Goal: Transaction & Acquisition: Purchase product/service

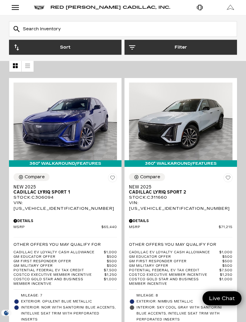
scroll to position [81, 0]
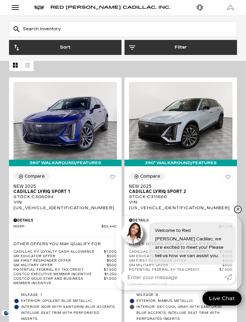
click at [239, 213] on link "✕" at bounding box center [237, 209] width 7 height 7
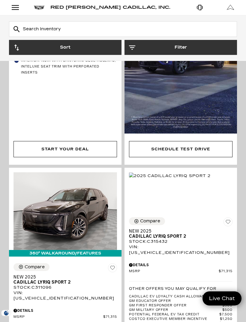
scroll to position [559, 0]
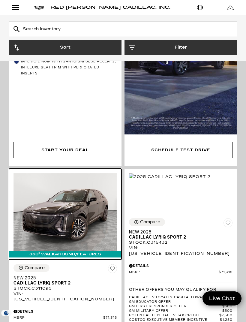
click at [90, 209] on img at bounding box center [64, 212] width 103 height 78
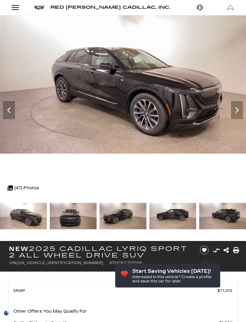
click at [235, 115] on icon "Next" at bounding box center [237, 110] width 12 height 12
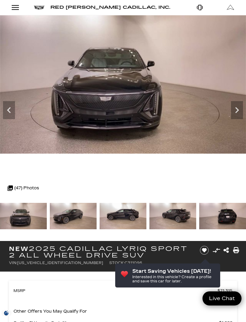
click at [235, 112] on icon "Next" at bounding box center [237, 110] width 12 height 12
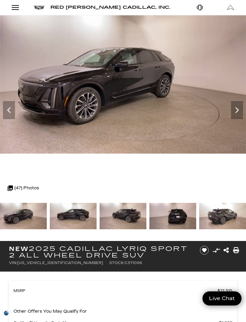
click at [232, 110] on icon "Next" at bounding box center [237, 110] width 12 height 12
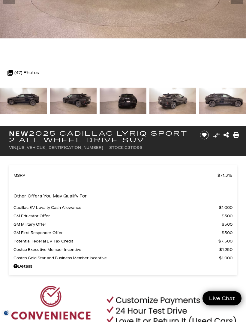
scroll to position [121, 0]
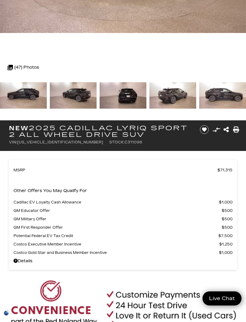
click at [183, 154] on div "MSRP $71,315 Other Offers You May Qualify For Cadillac EV Loyalty Cash Allowanc…" at bounding box center [123, 215] width 246 height 128
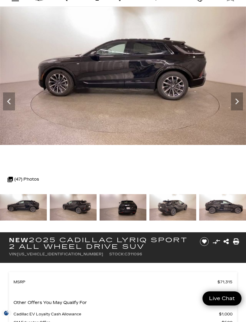
scroll to position [0, 0]
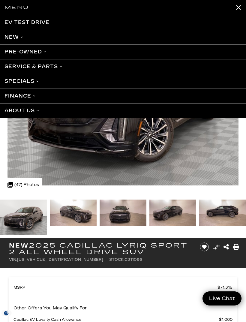
click at [38, 52] on link "Pre-Owned" at bounding box center [123, 51] width 246 height 15
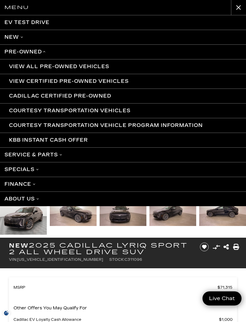
click at [111, 80] on link "View Certified Pre-Owned Vehicles" at bounding box center [123, 81] width 246 height 15
